Goal: Information Seeking & Learning: Learn about a topic

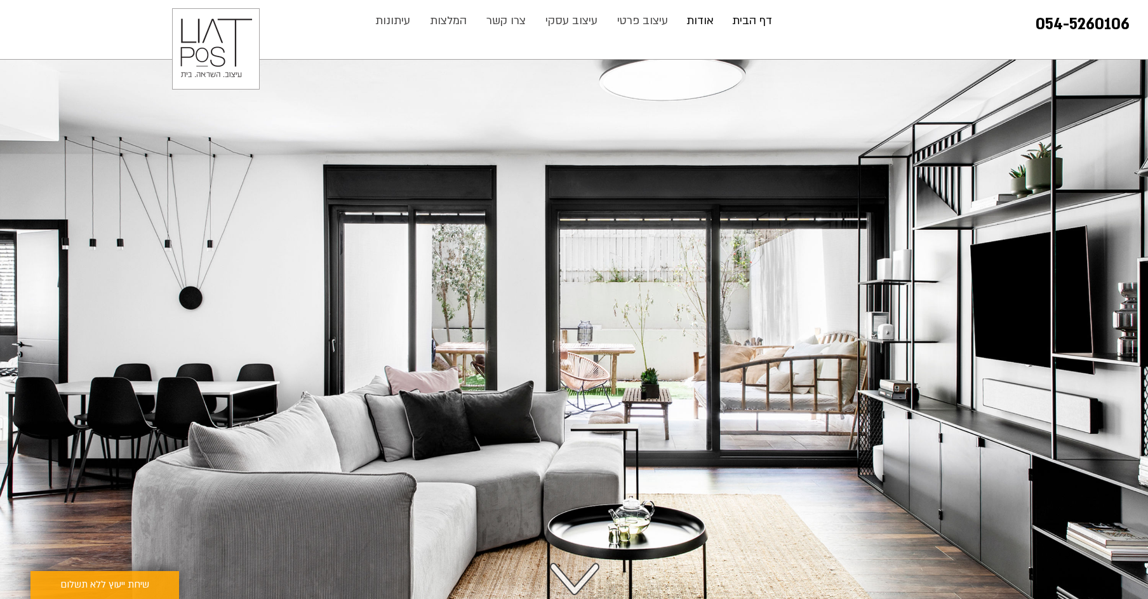
click at [710, 26] on p "אודות" at bounding box center [700, 20] width 40 height 25
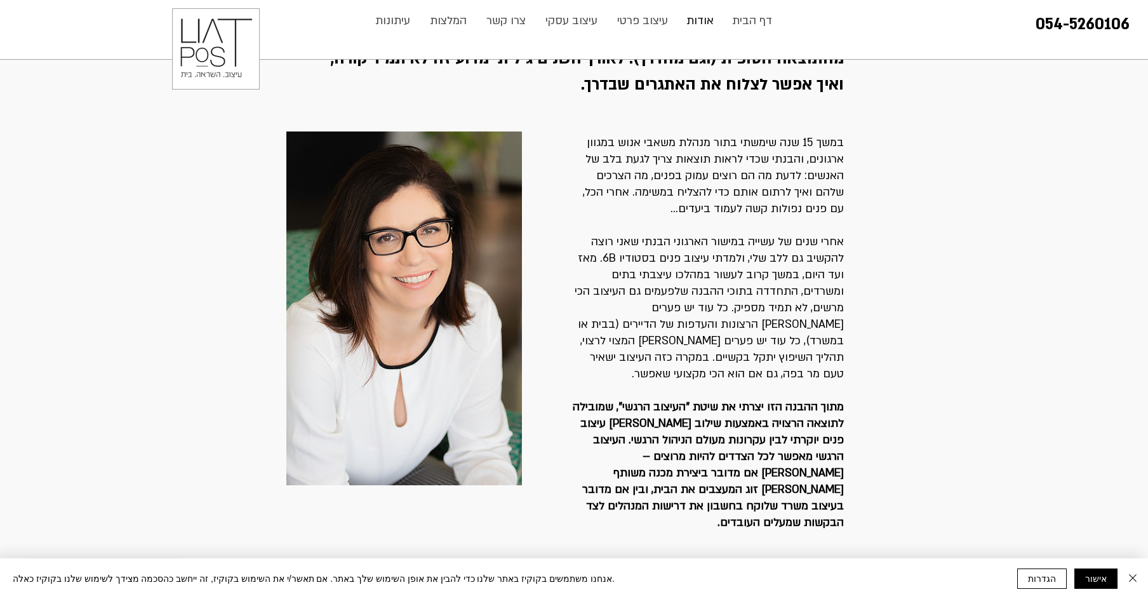
scroll to position [188, 0]
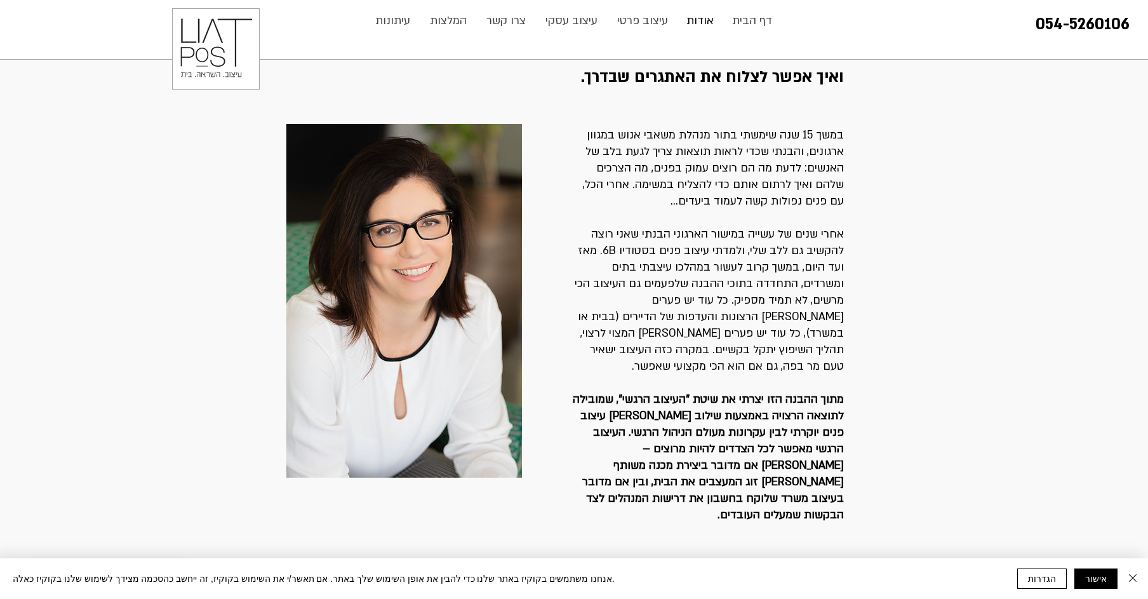
drag, startPoint x: 844, startPoint y: 96, endPoint x: 667, endPoint y: 471, distance: 414.9
click at [663, 475] on div at bounding box center [574, 460] width 1148 height 706
click at [685, 458] on p "אחרי שנים של עשייה במישור הארגוני הבנתי שאני רוצה להקשיב גם ללב שלי, ולמדתי עיצ…" at bounding box center [707, 366] width 274 height 314
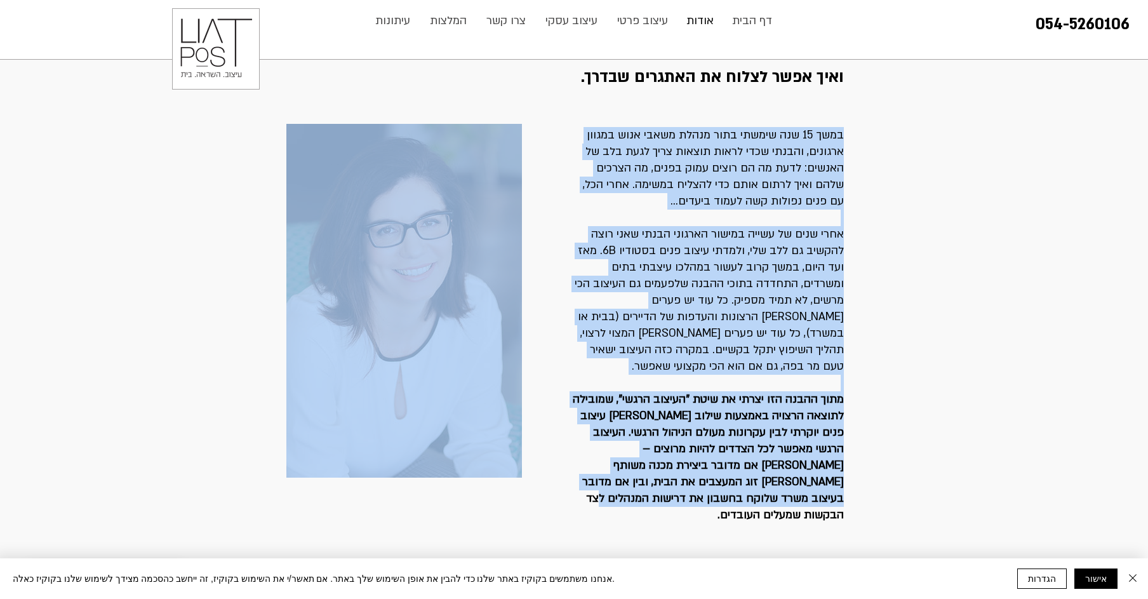
drag, startPoint x: 689, startPoint y: 470, endPoint x: 685, endPoint y: 455, distance: 16.5
click at [685, 455] on section "במשך 15 שנה שימשתי בתור מנהלת משאבי אנוש במגוון ארגונים, והבנתי שכדי לראות תוצא…" at bounding box center [574, 460] width 1148 height 706
copy section "במשך 15 שנה שימשתי בתור מנהלת משאבי אנוש במגוון ארגונים, והבנתי שכדי לראות תוצא…"
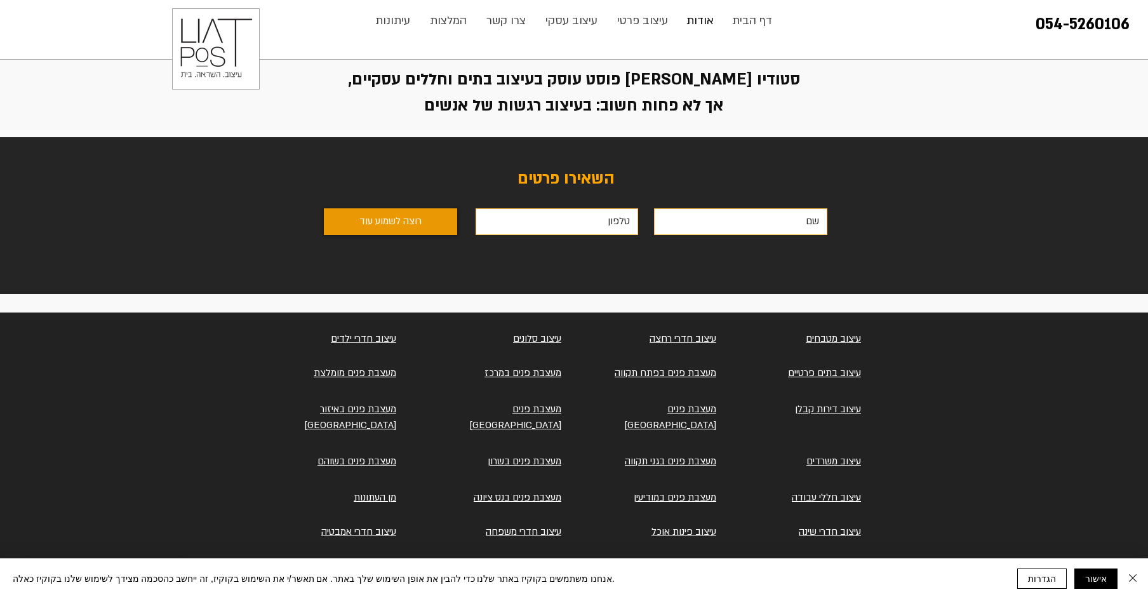
scroll to position [733, 0]
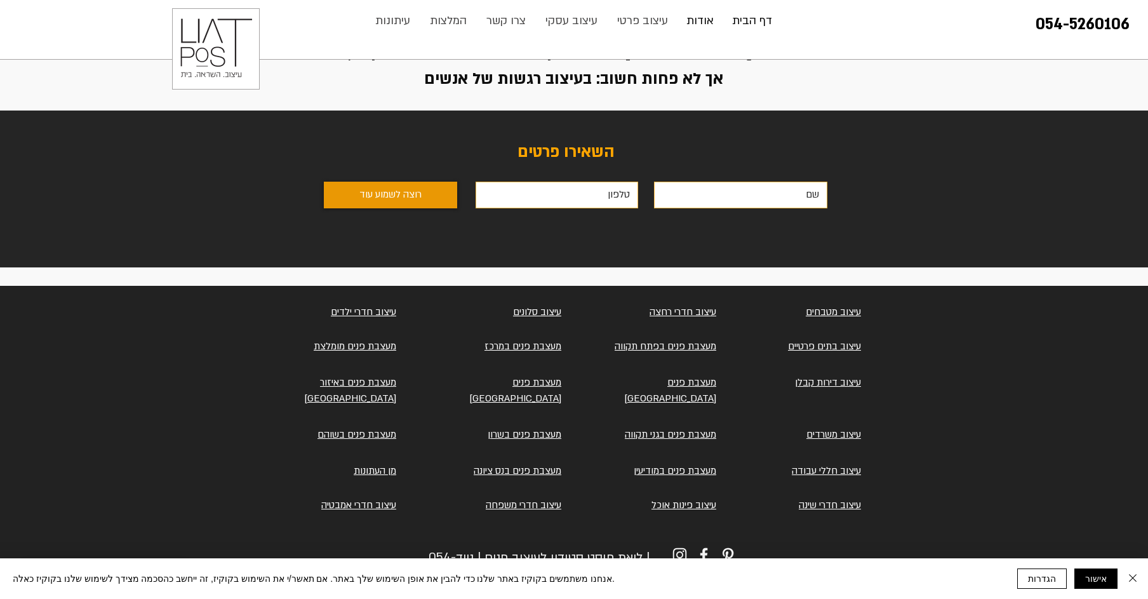
click at [750, 19] on p "דף הבית" at bounding box center [752, 20] width 53 height 25
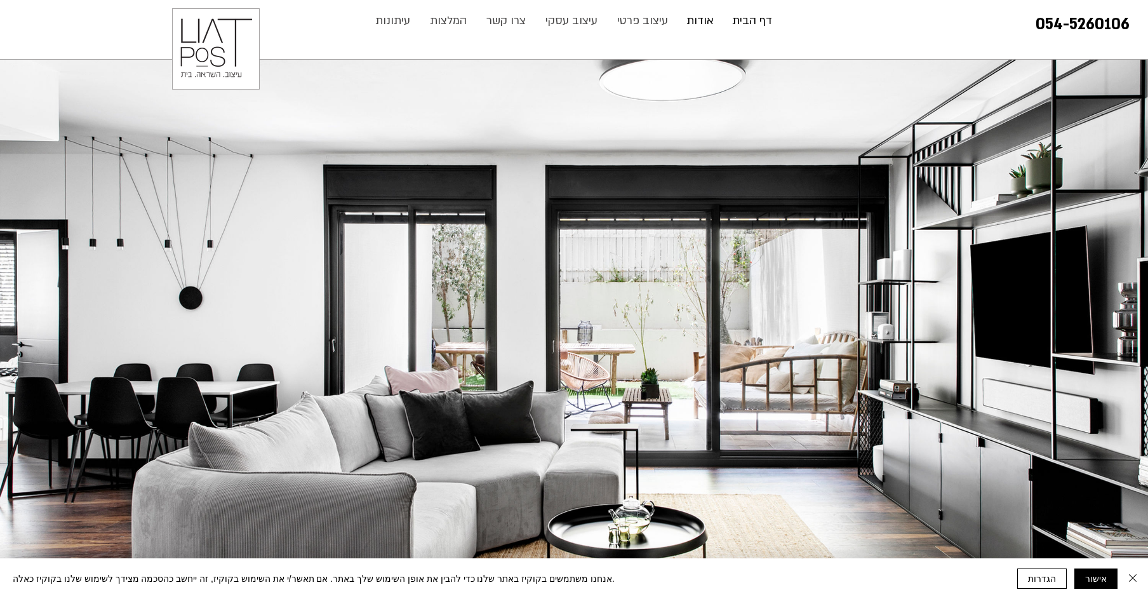
click at [706, 23] on p "אודות" at bounding box center [700, 20] width 40 height 25
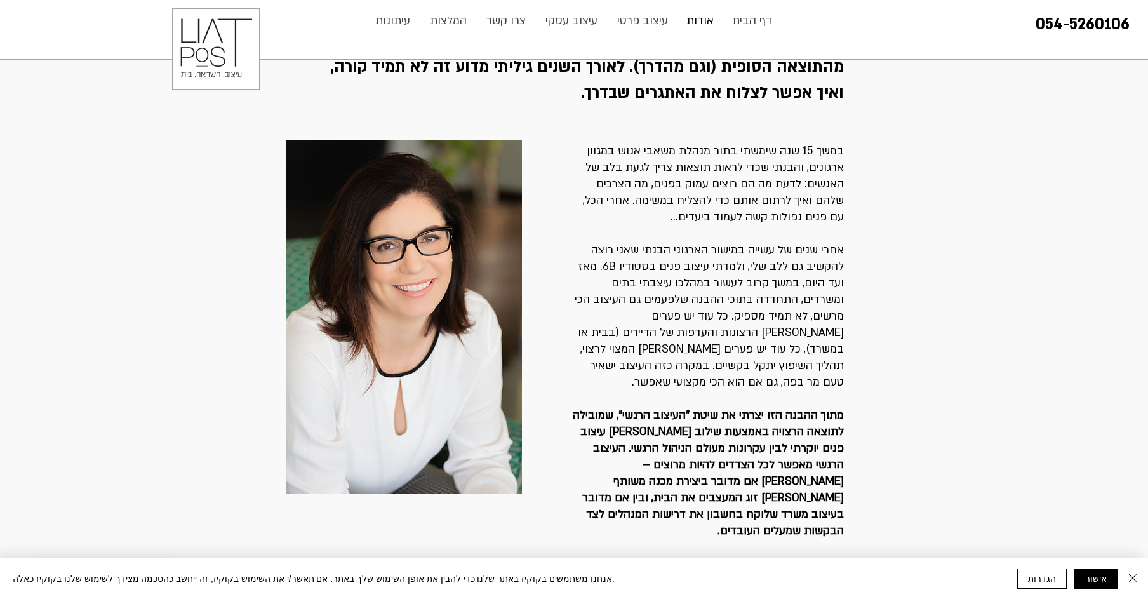
scroll to position [186, 0]
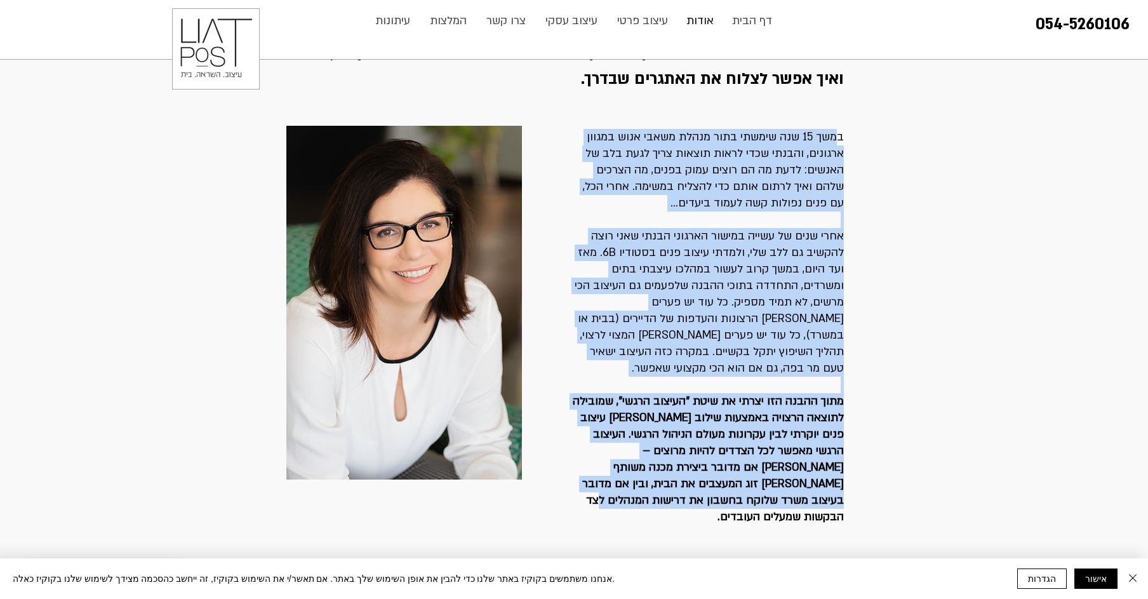
drag, startPoint x: 839, startPoint y: 101, endPoint x: 712, endPoint y: 467, distance: 387.9
click at [713, 468] on div "במשך 15 שנה שימשתי בתור מנהלת משאבי אנוש במגוון ארגונים, והבנתי שכדי לראות תוצא…" at bounding box center [707, 327] width 274 height 396
